Goal: Task Accomplishment & Management: Complete application form

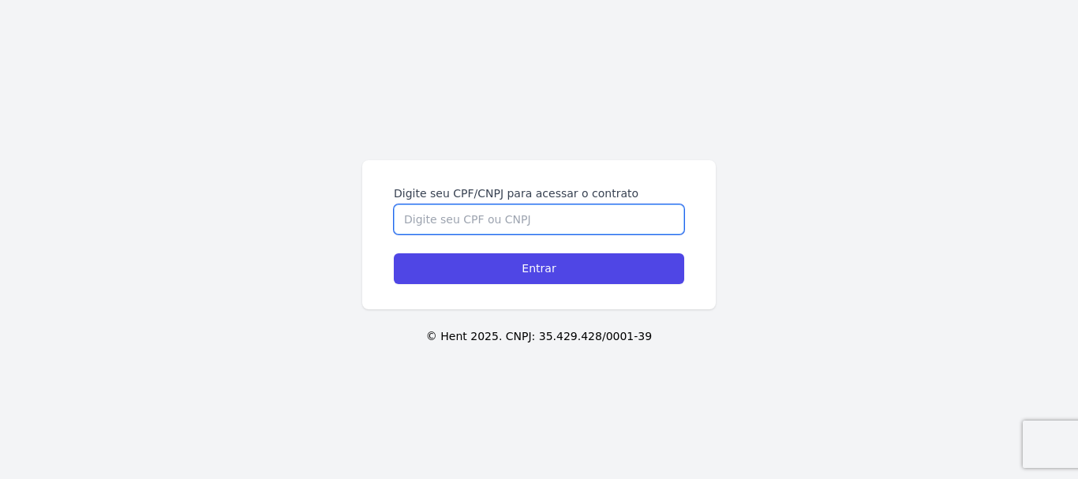
click at [431, 227] on input "Digite seu CPF/CNPJ para acessar o contrato" at bounding box center [539, 219] width 290 height 30
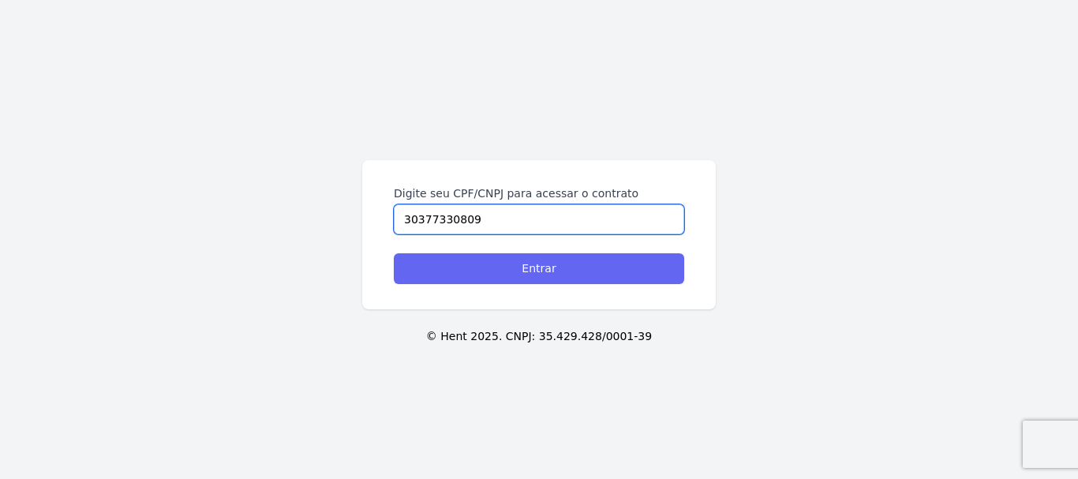
type input "30377330809"
click at [487, 266] on input "Entrar" at bounding box center [539, 268] width 290 height 31
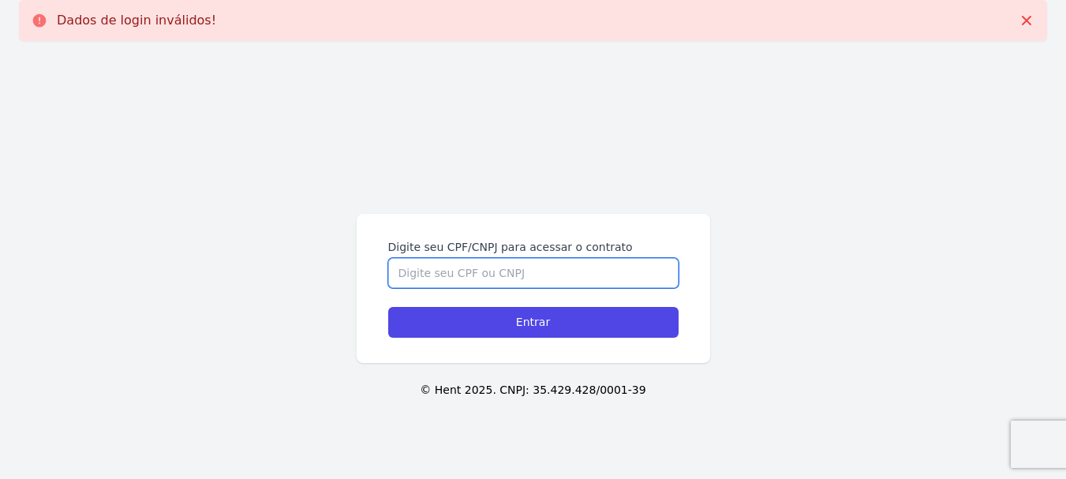
click at [584, 278] on input "Digite seu CPF/CNPJ para acessar o contrato" at bounding box center [533, 273] width 290 height 30
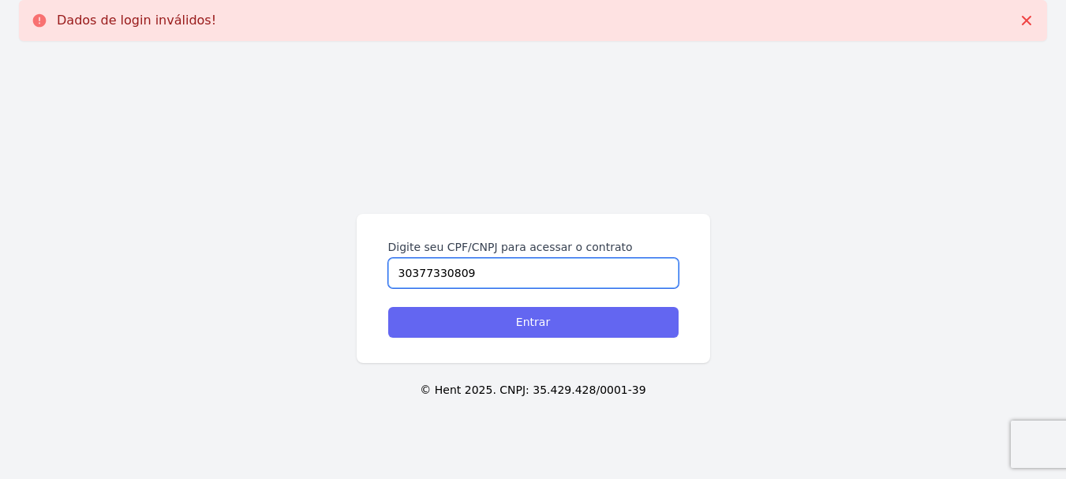
type input "30377330809"
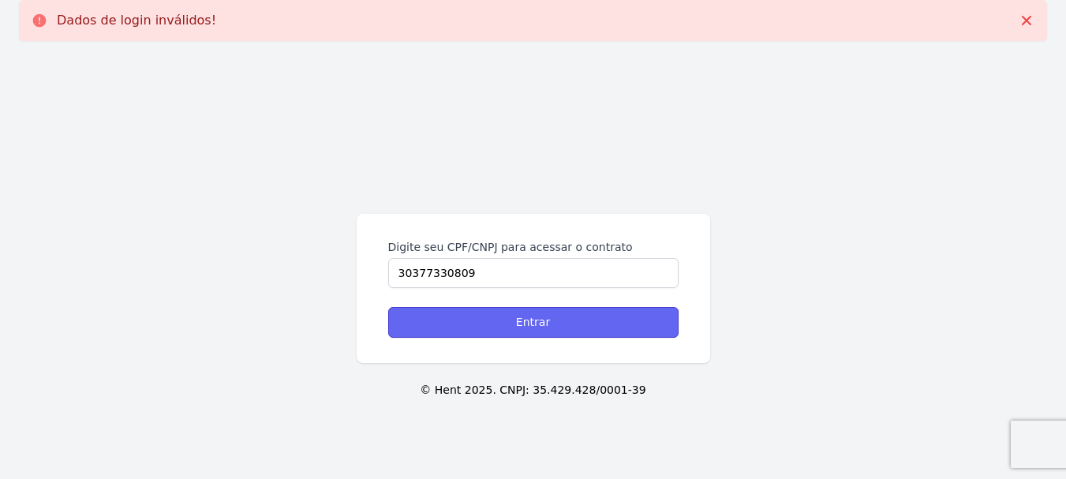
click at [601, 318] on input "Entrar" at bounding box center [533, 322] width 290 height 31
